Goal: Navigation & Orientation: Find specific page/section

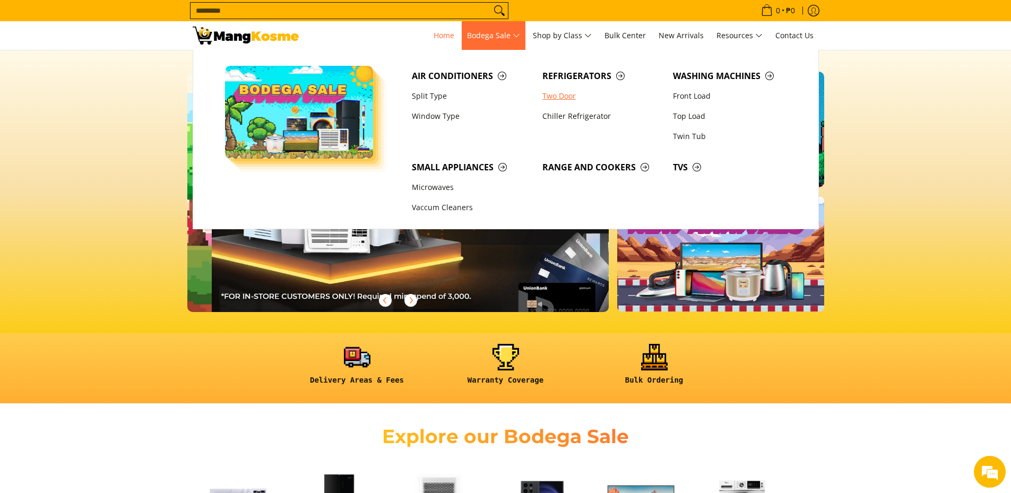
scroll to position [0, 422]
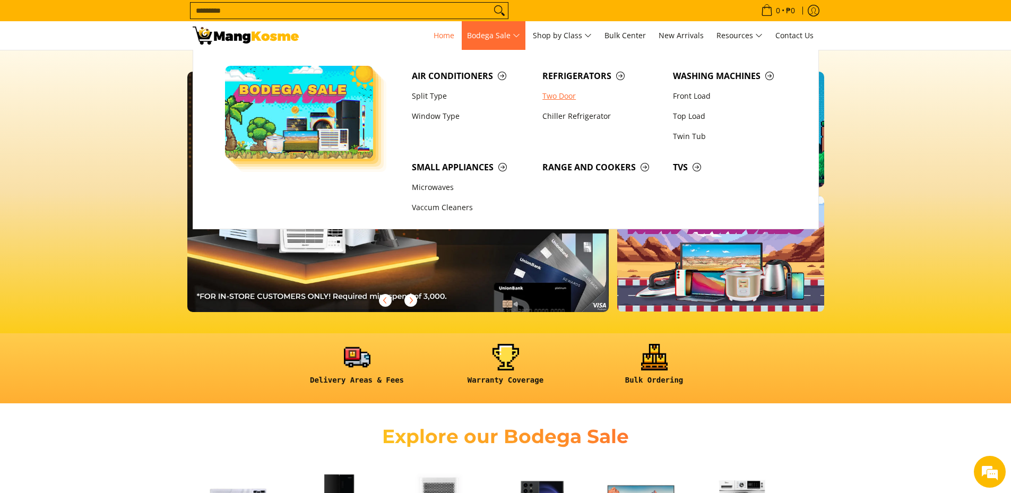
click at [563, 99] on link "Two Door" at bounding box center [602, 96] width 131 height 20
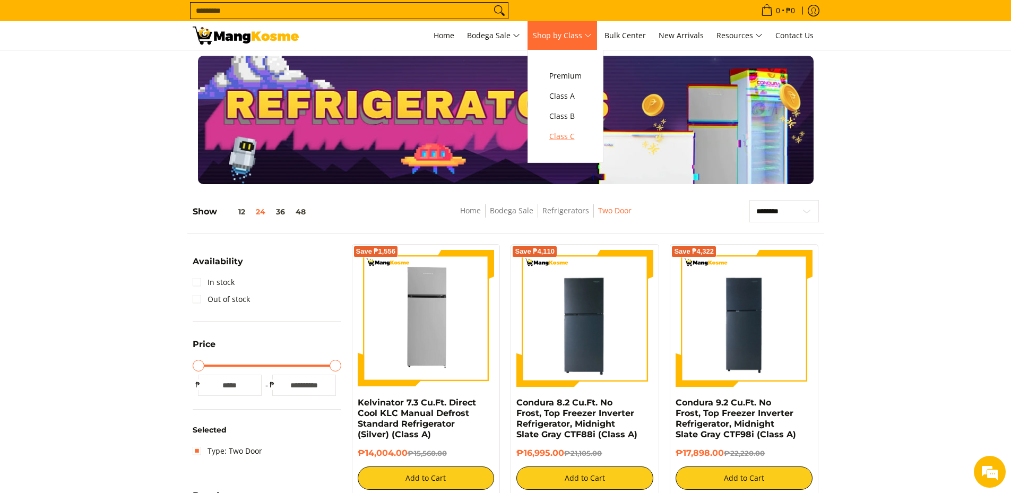
click at [566, 133] on span "Class C" at bounding box center [565, 136] width 32 height 13
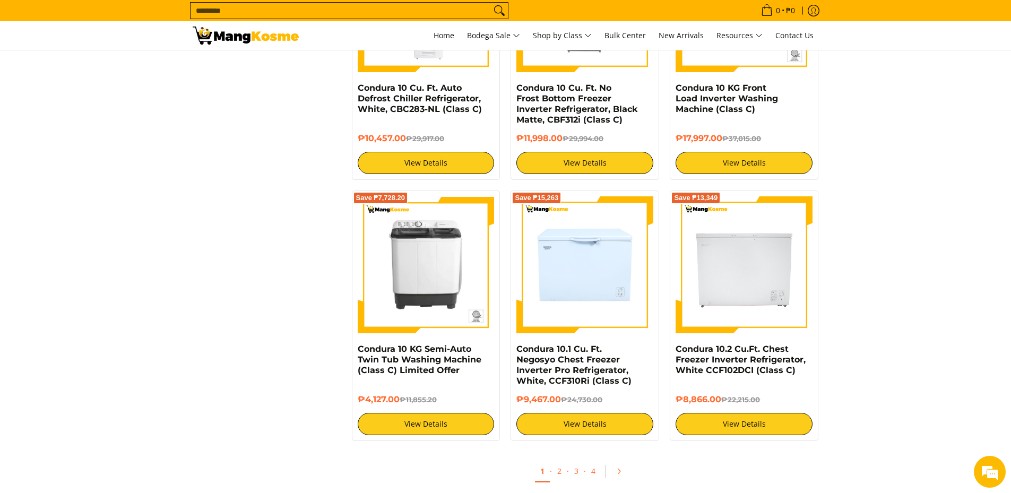
scroll to position [1910, 0]
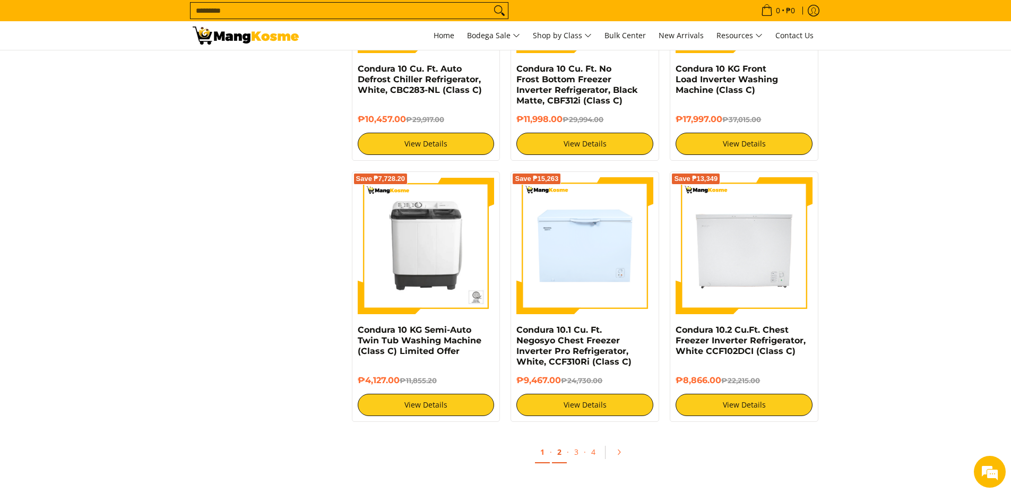
click at [559, 447] on link "2" at bounding box center [559, 452] width 15 height 22
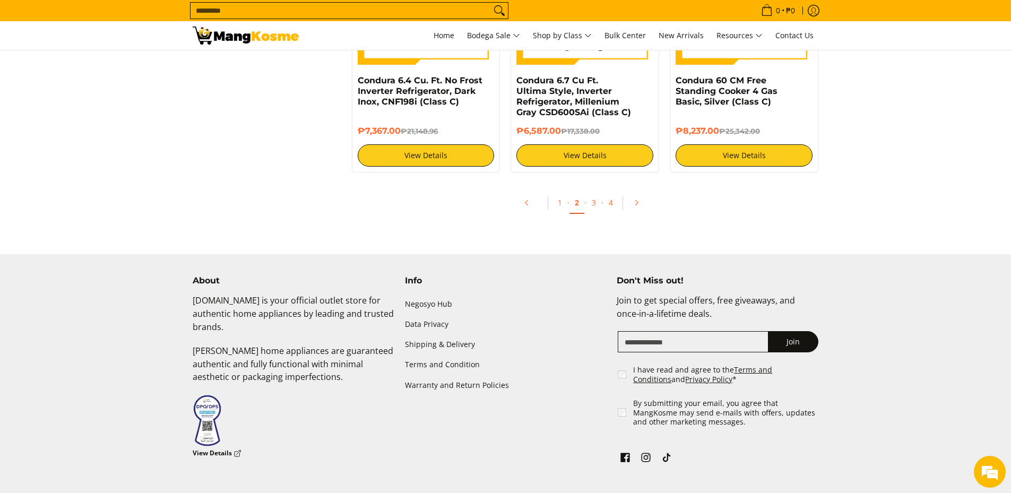
scroll to position [2175, 0]
